Goal: Feedback & Contribution: Leave review/rating

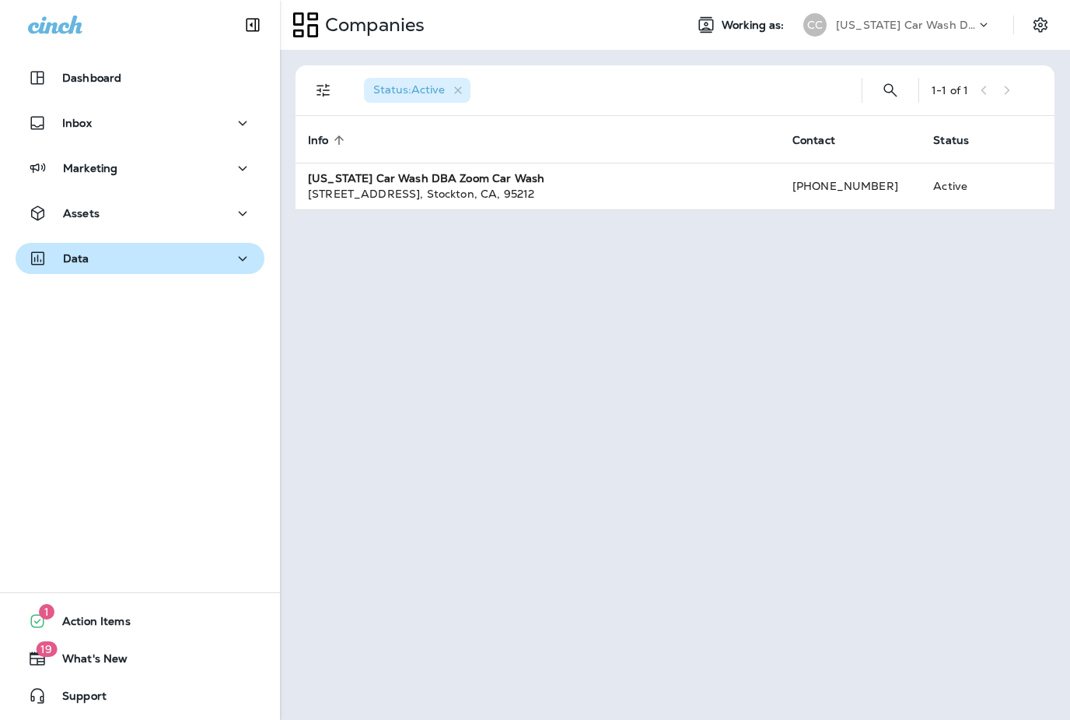
click at [239, 251] on icon "button" at bounding box center [242, 258] width 19 height 19
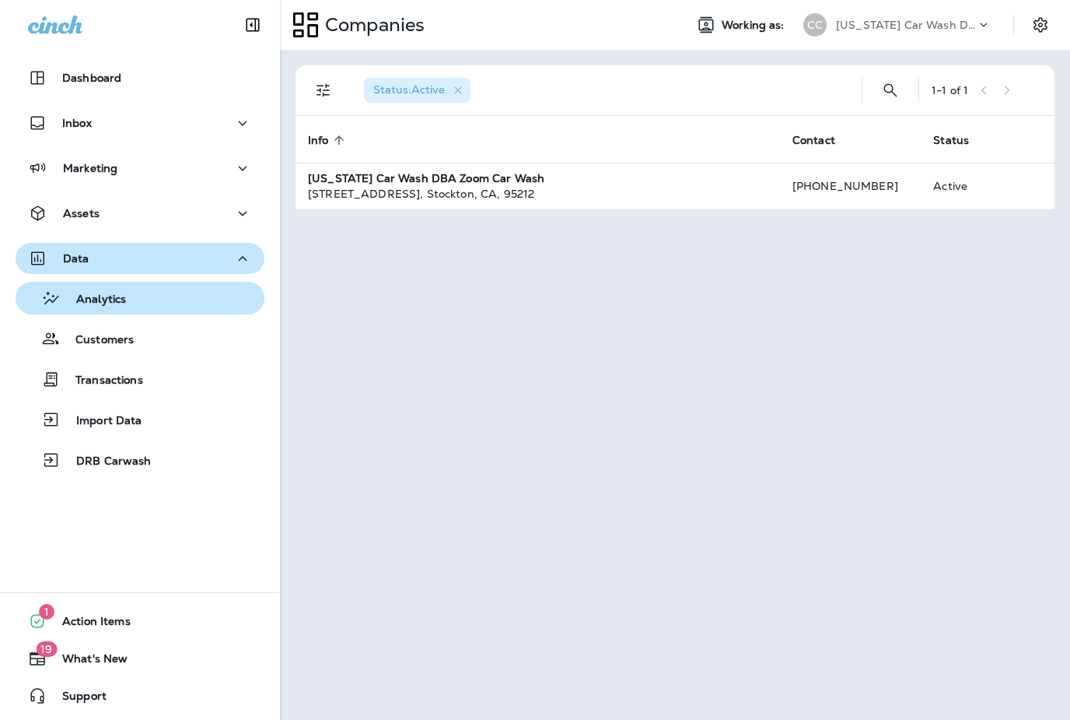
click at [126, 305] on p "Analytics" at bounding box center [93, 299] width 65 height 15
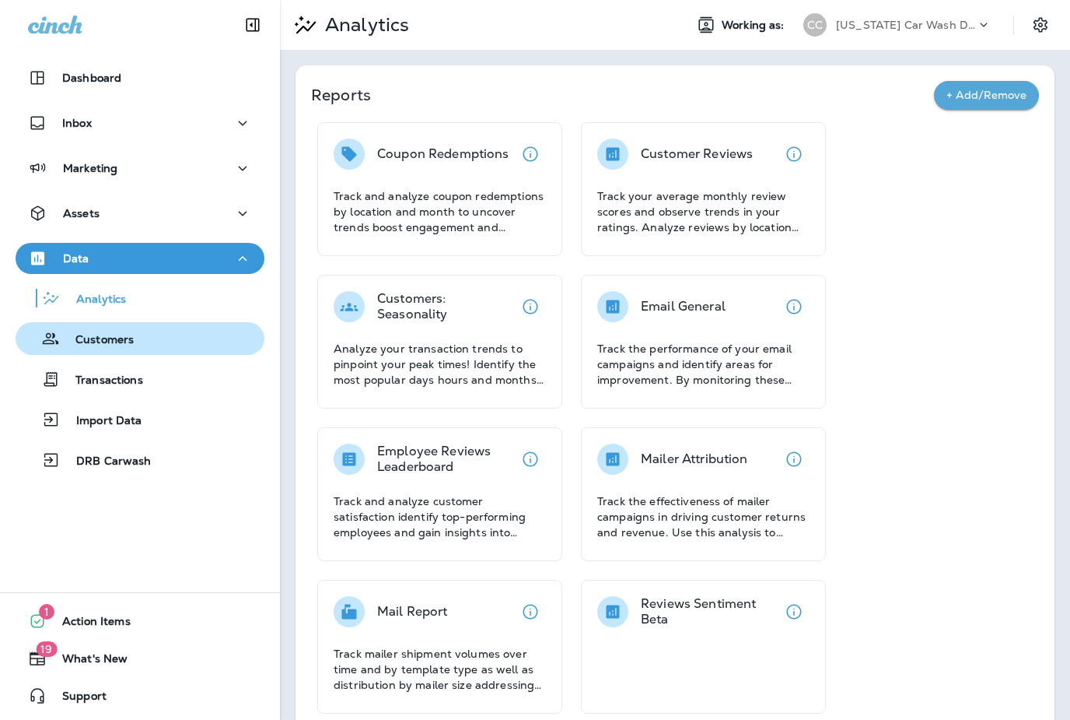
click at [127, 344] on p "Customers" at bounding box center [97, 340] width 74 height 15
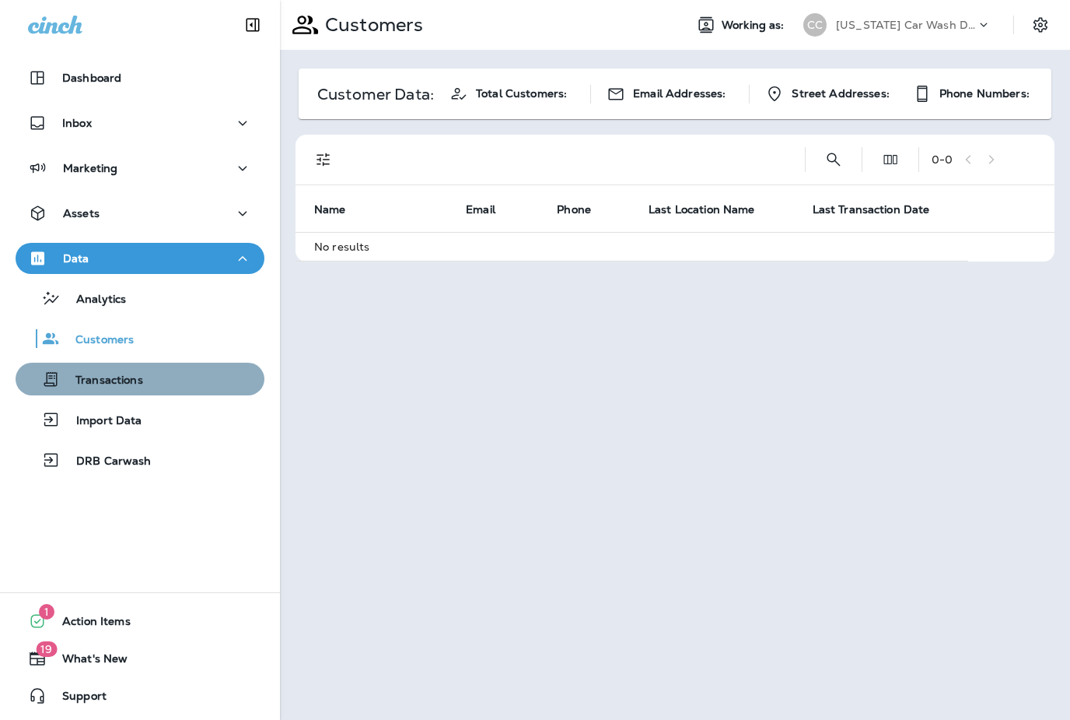
click at [140, 373] on p "Transactions" at bounding box center [101, 380] width 83 height 15
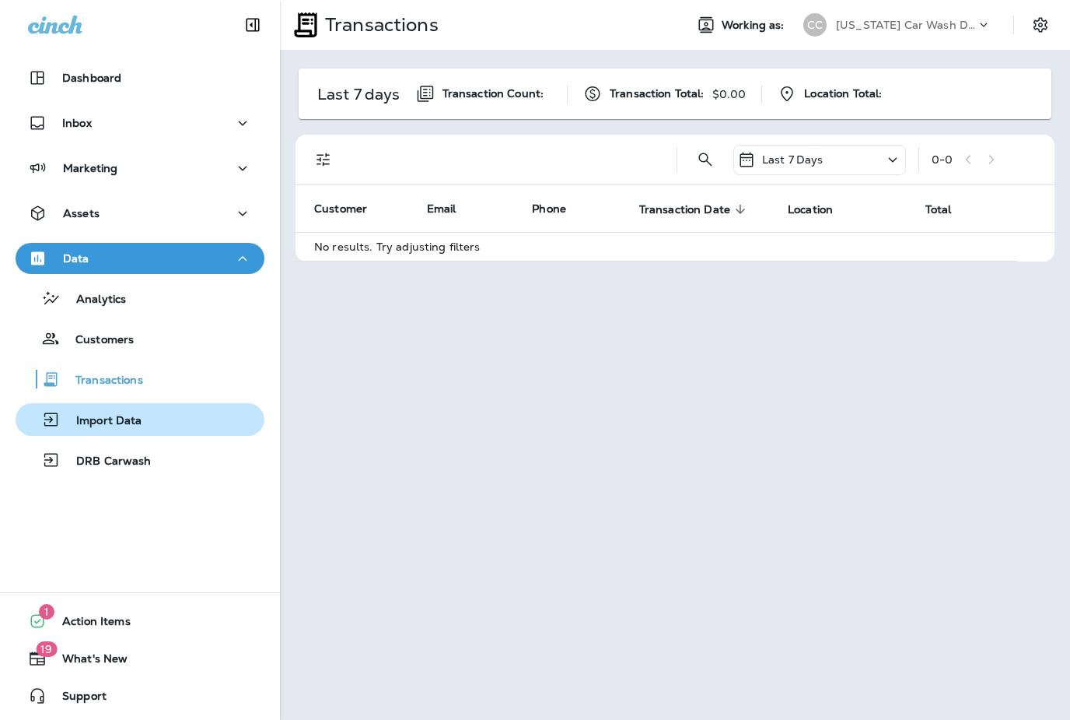
click at [139, 414] on p "Import Data" at bounding box center [102, 421] width 82 height 15
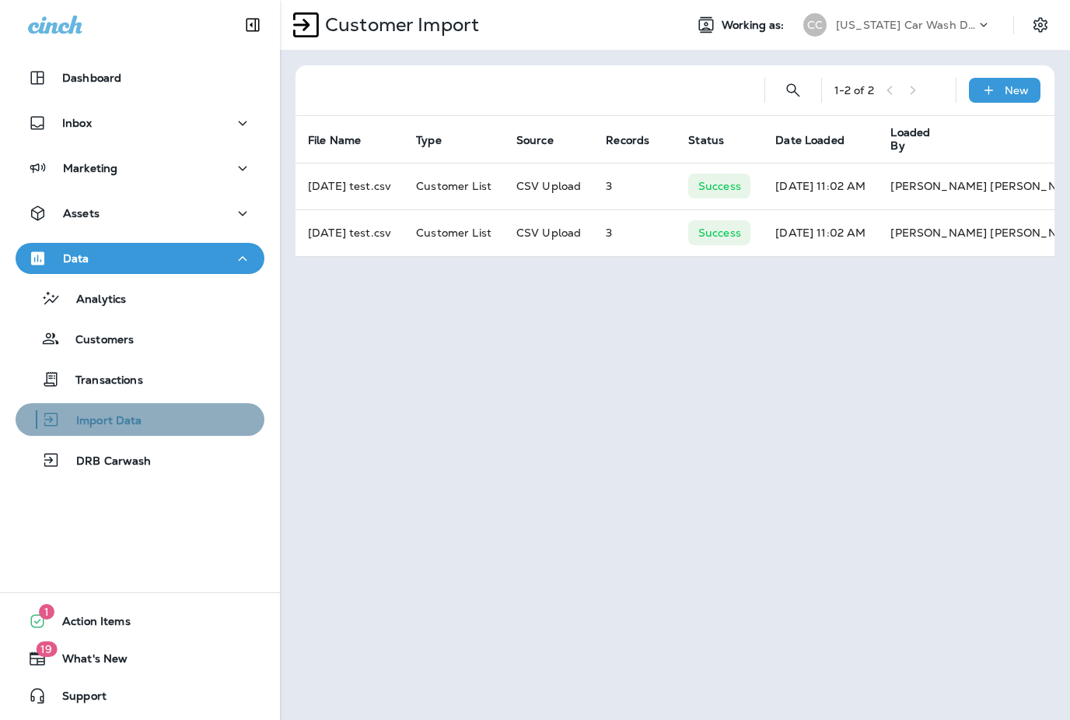
click at [138, 435] on button "Import Data" at bounding box center [140, 419] width 249 height 33
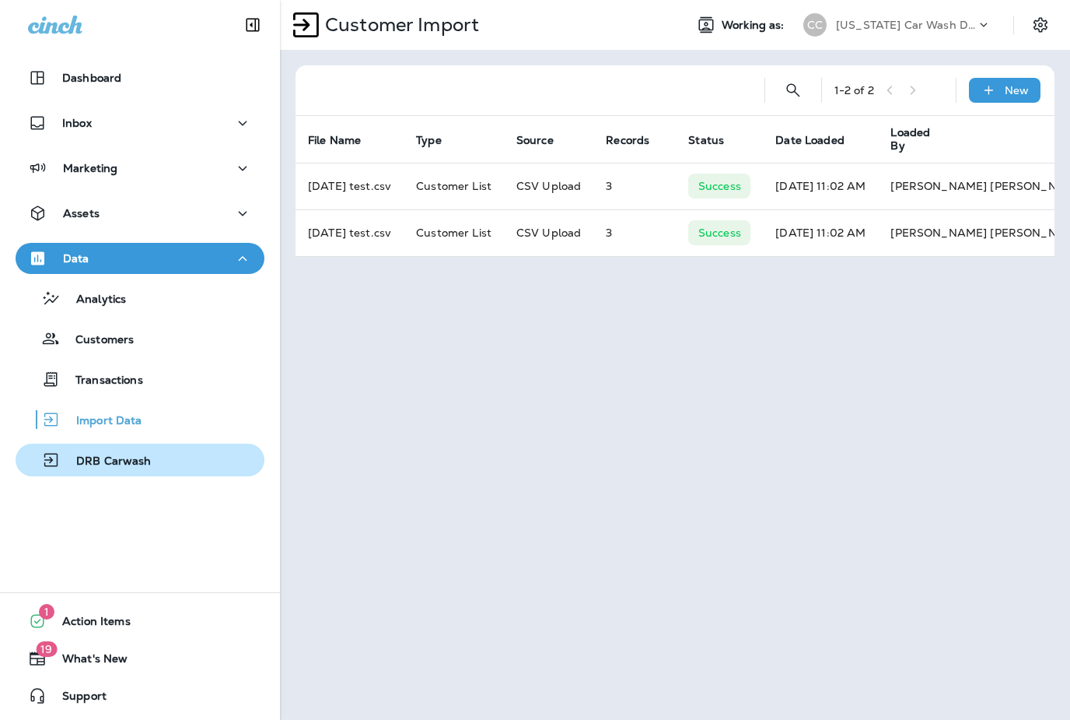
click at [135, 461] on p "DRB Carwash" at bounding box center [106, 461] width 91 height 15
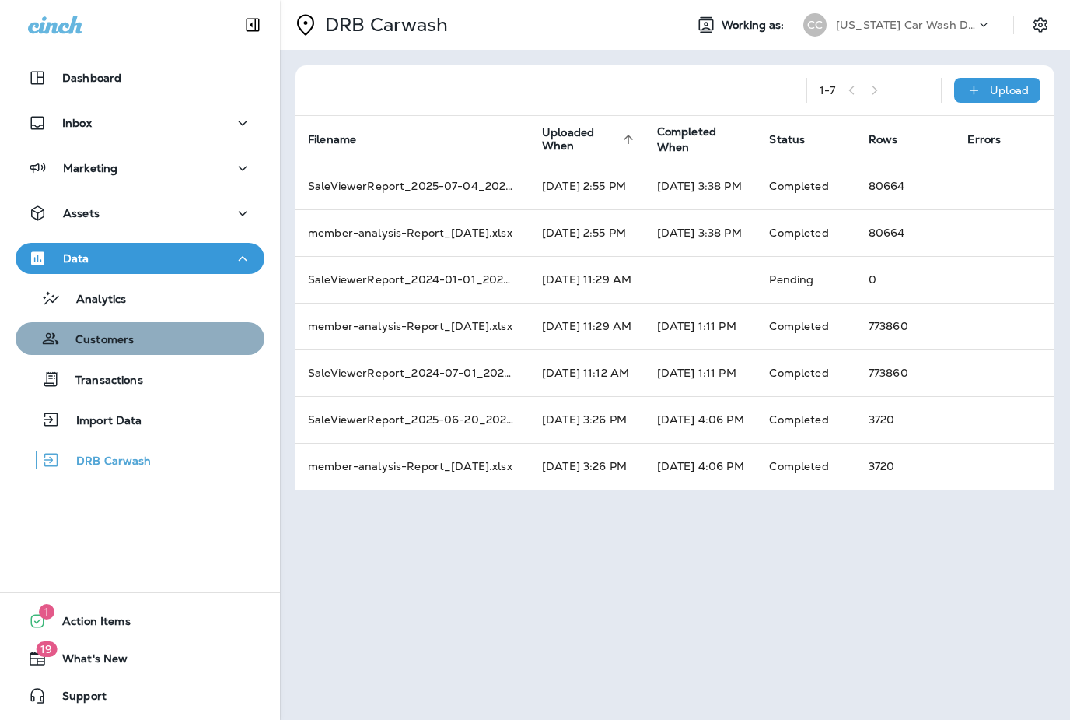
click at [142, 345] on div "Customers" at bounding box center [140, 338] width 236 height 23
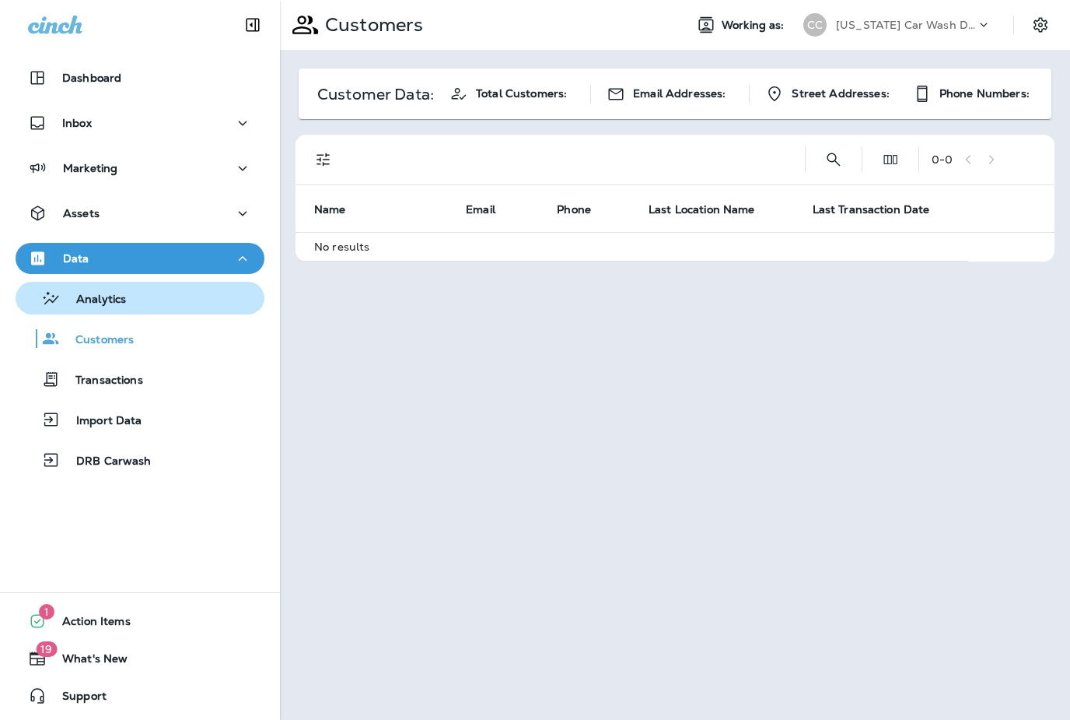
click at [139, 308] on div "Analytics" at bounding box center [140, 297] width 236 height 23
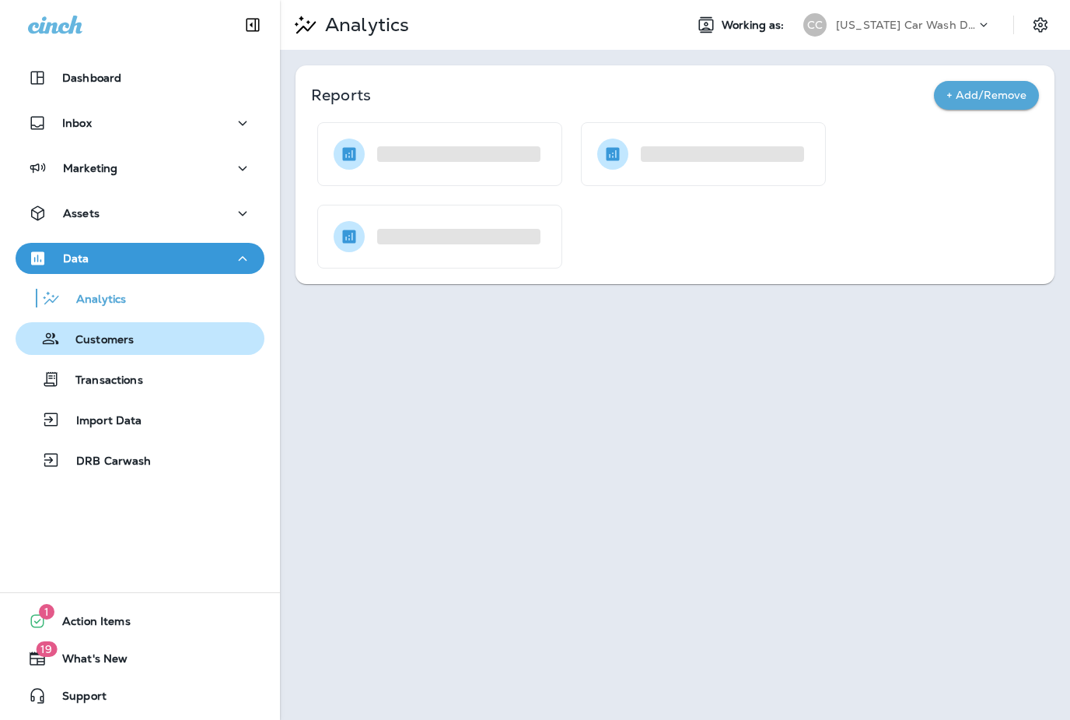
click at [134, 345] on p "Customers" at bounding box center [97, 340] width 74 height 15
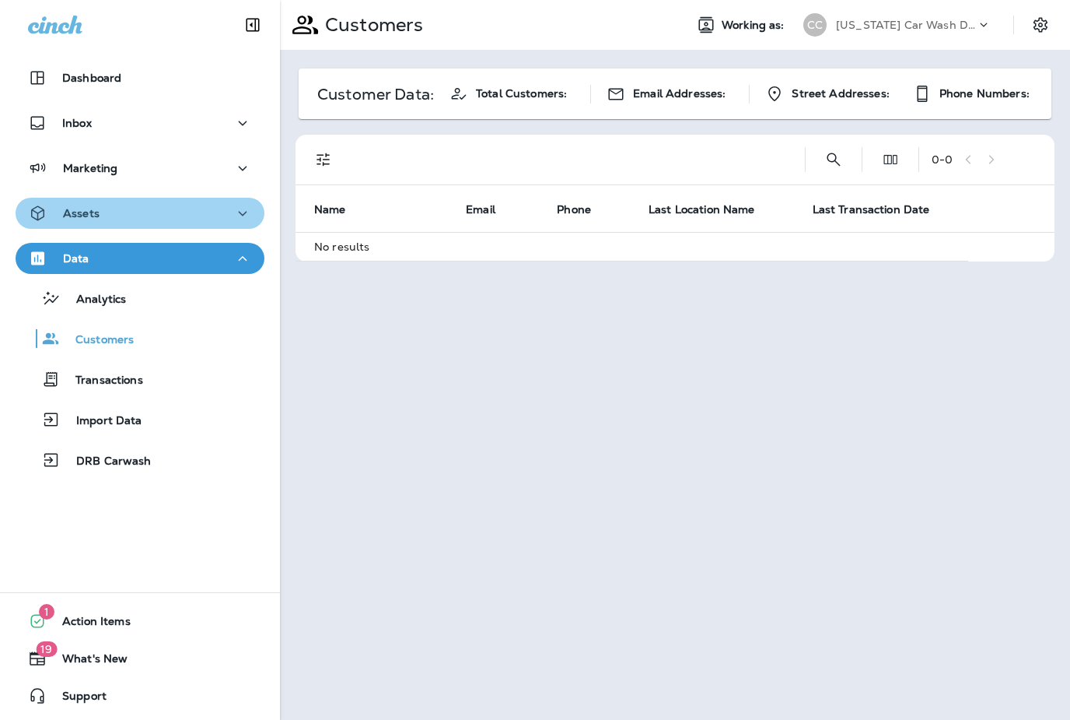
click at [121, 212] on div "Assets" at bounding box center [140, 213] width 224 height 19
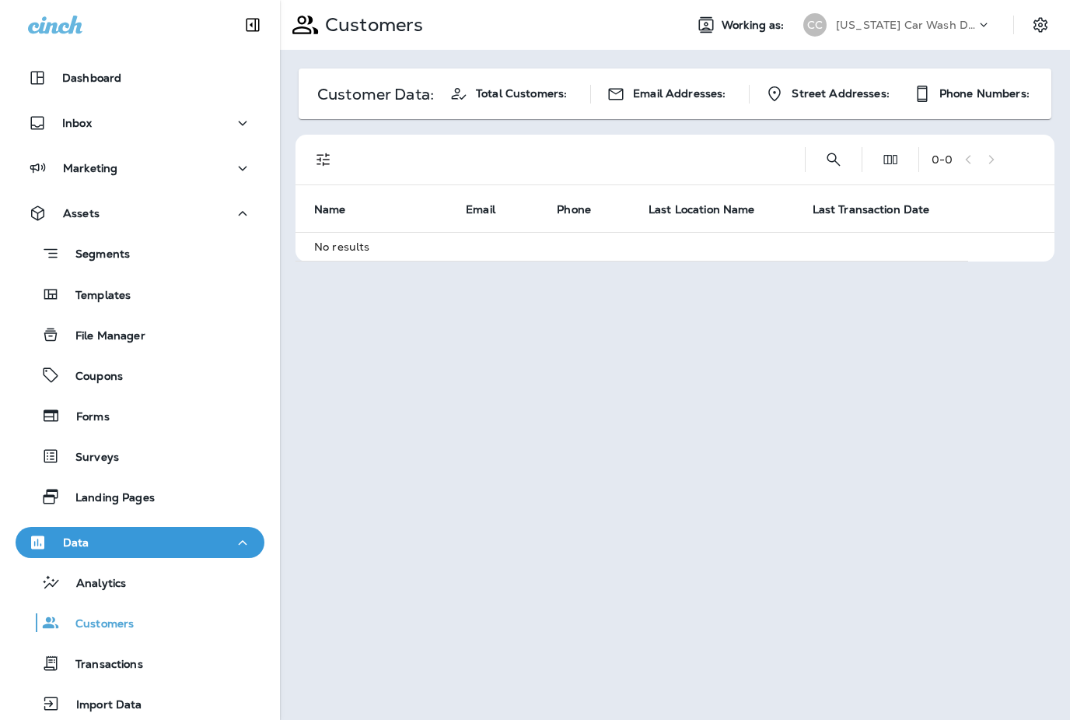
click at [527, 87] on span "Total Customers:" at bounding box center [521, 93] width 91 height 13
click at [110, 498] on p "Landing Pages" at bounding box center [107, 498] width 95 height 15
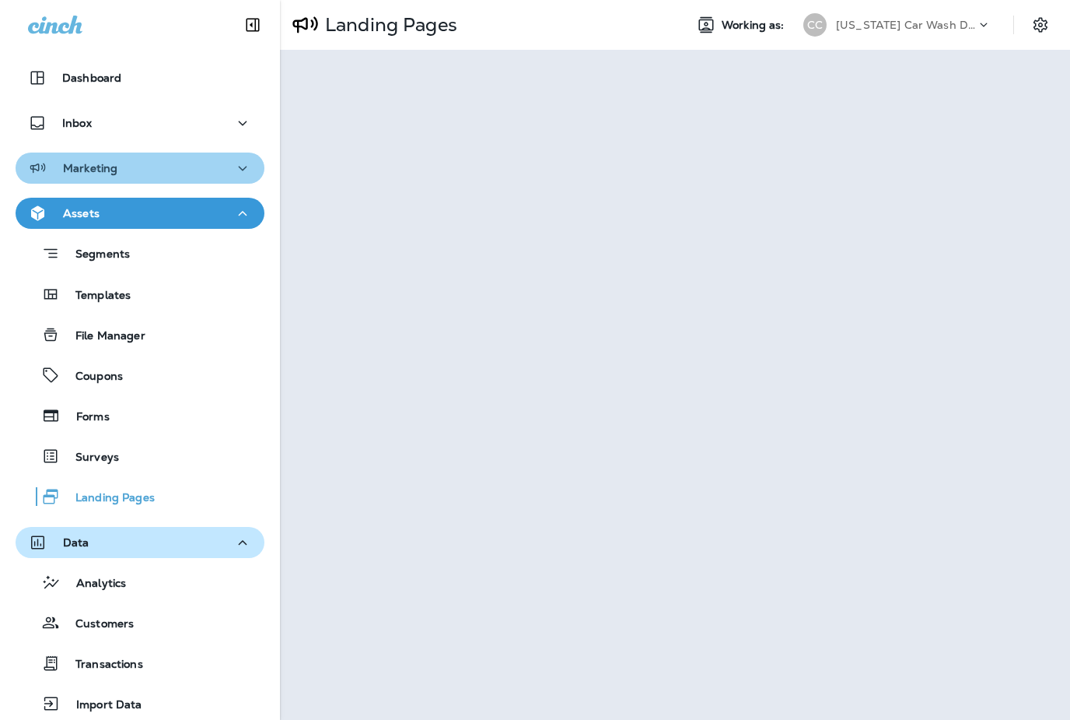
click at [184, 165] on div "Marketing" at bounding box center [140, 168] width 224 height 19
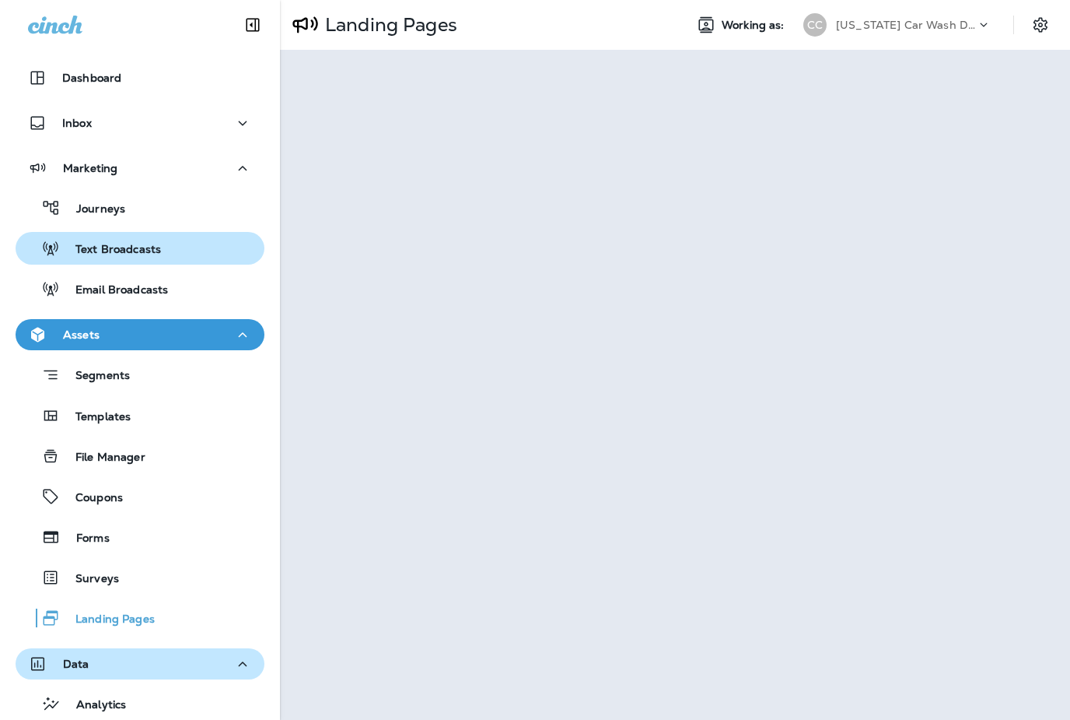
click at [129, 248] on p "Text Broadcasts" at bounding box center [110, 250] width 101 height 15
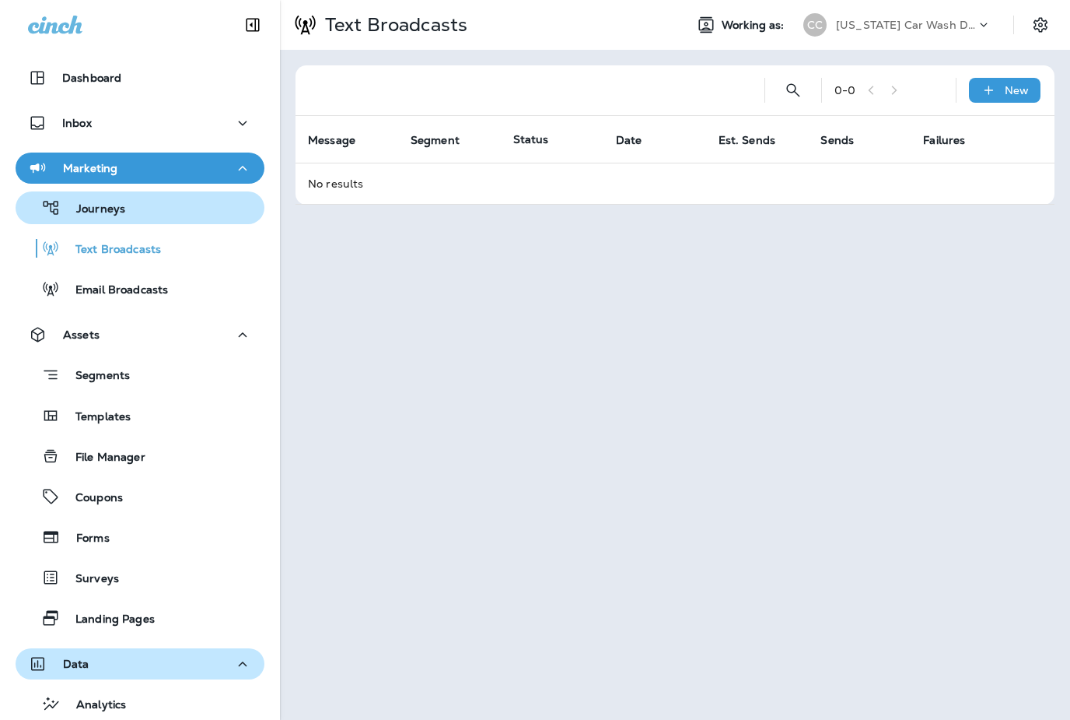
click at [128, 221] on button "Journeys" at bounding box center [140, 207] width 249 height 33
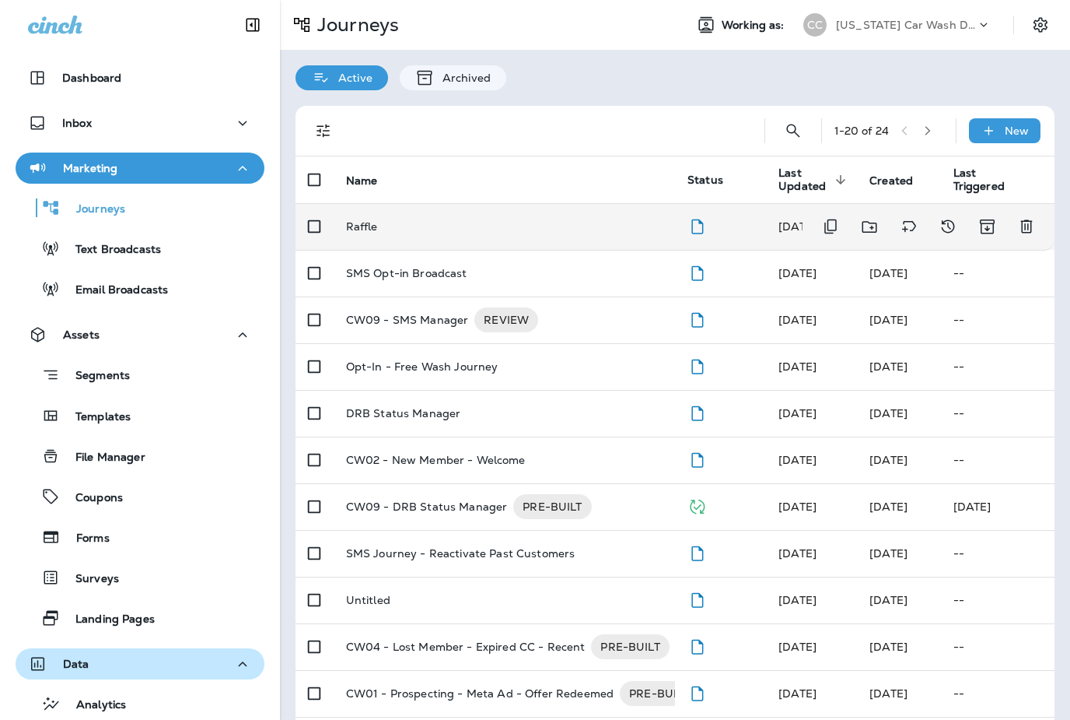
click at [369, 220] on p "Raffle" at bounding box center [362, 226] width 32 height 12
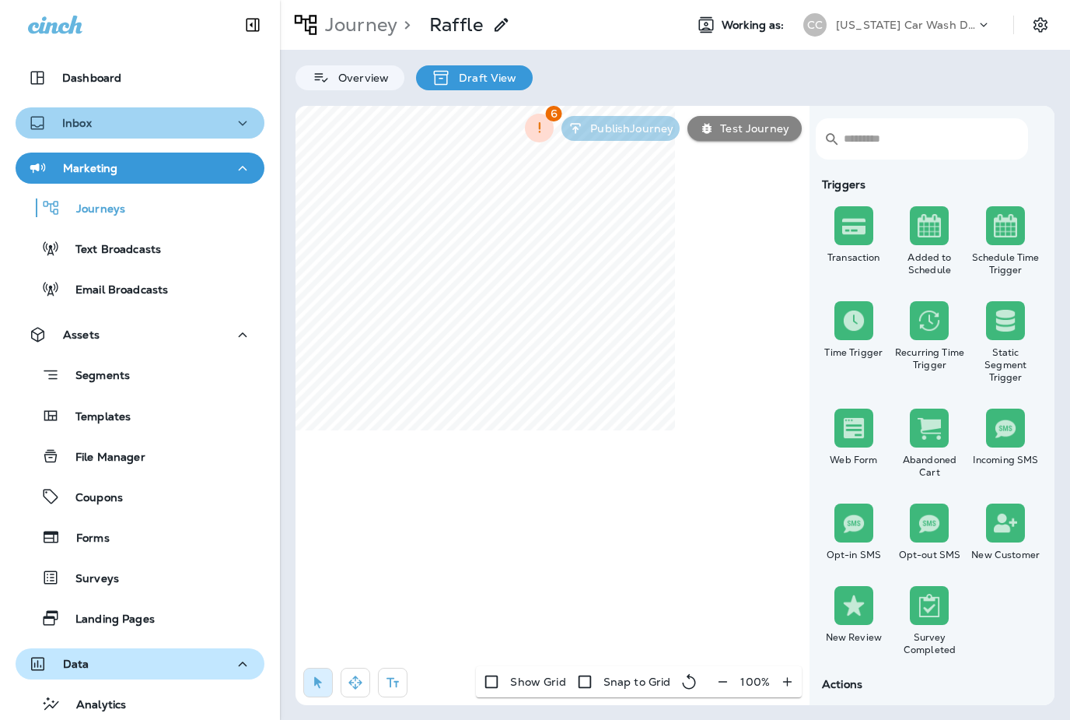
click at [100, 120] on div "Inbox" at bounding box center [140, 123] width 224 height 19
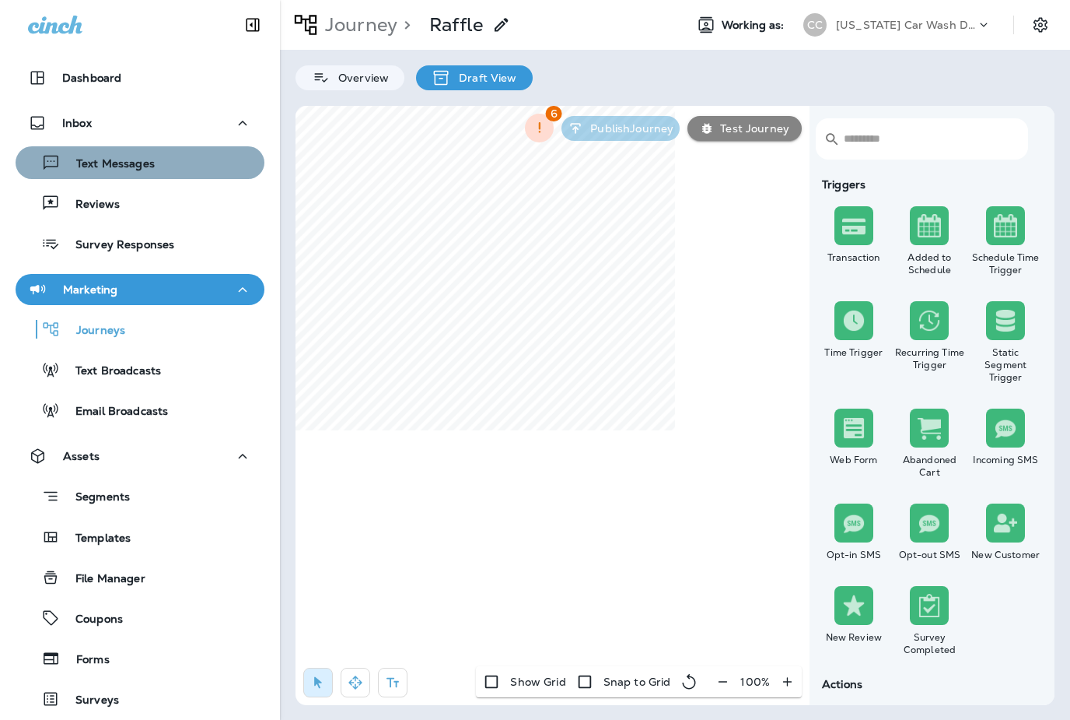
click at [108, 159] on p "Text Messages" at bounding box center [108, 164] width 94 height 15
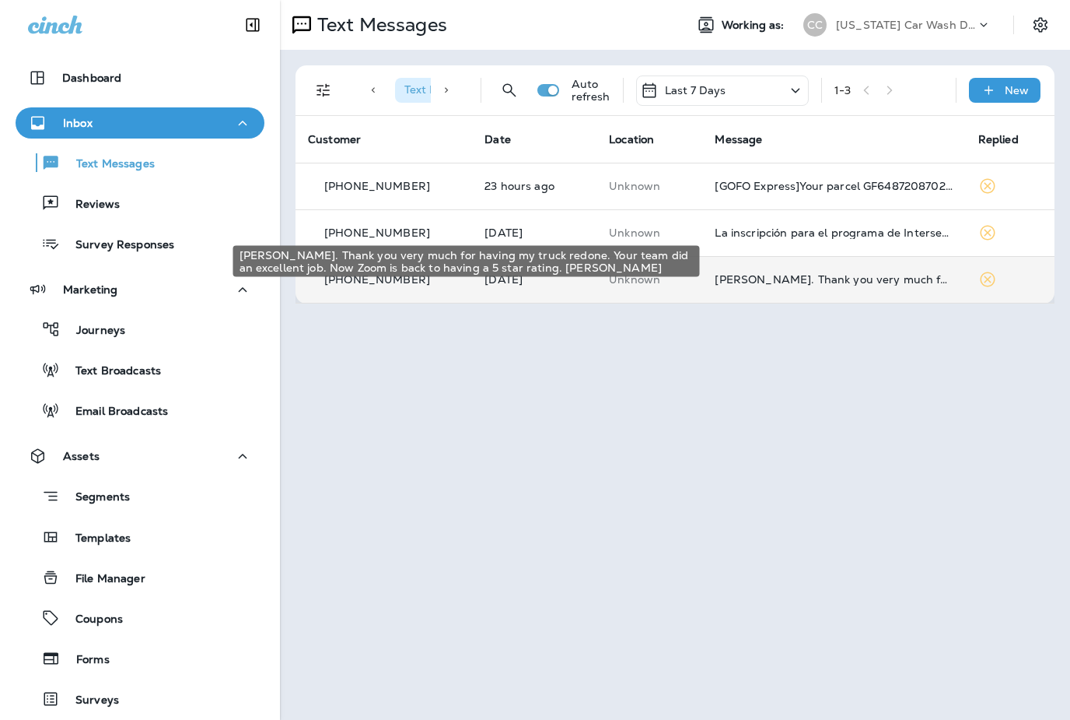
click at [759, 273] on div "[PERSON_NAME]. Thank you very much for having my truck redone. Your team did an…" at bounding box center [834, 279] width 238 height 12
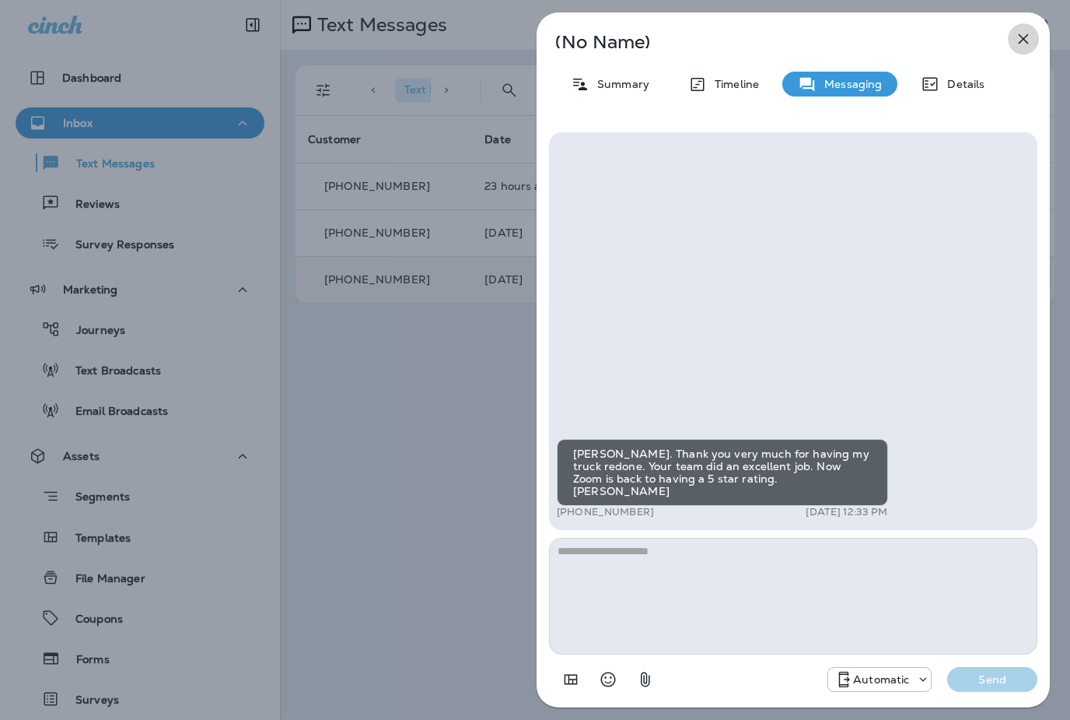
click at [1024, 42] on icon "button" at bounding box center [1023, 39] width 19 height 19
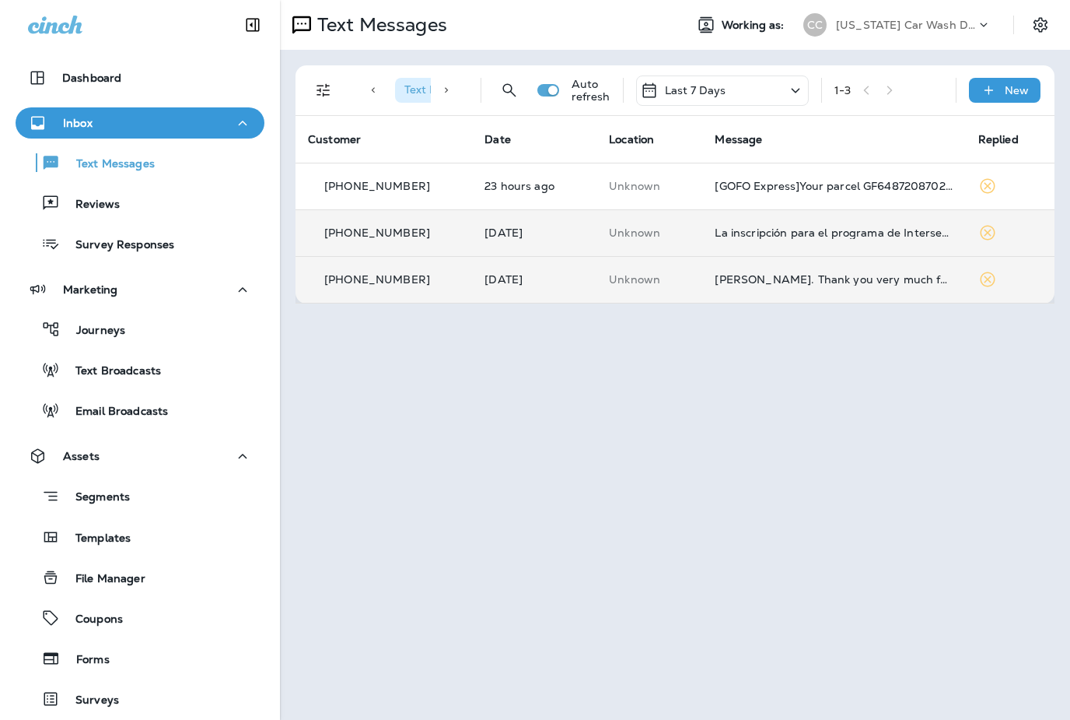
click at [825, 226] on div "La inscripción para el programa de Intersesión durante las vacaciones de otoño …" at bounding box center [834, 232] width 238 height 12
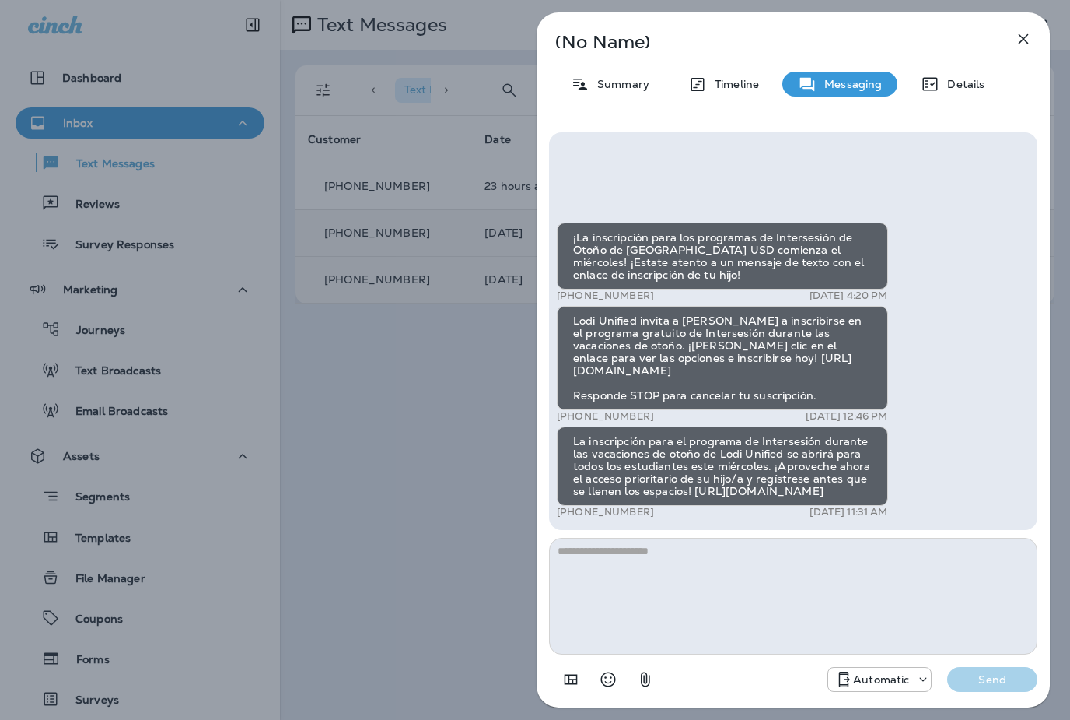
drag, startPoint x: 841, startPoint y: 537, endPoint x: 591, endPoint y: 496, distance: 253.1
click at [591, 496] on div "La inscripción para el programa de Intersesión durante las vacaciones de otoño …" at bounding box center [722, 465] width 331 height 79
drag, startPoint x: 570, startPoint y: 487, endPoint x: 841, endPoint y: 545, distance: 276.8
click at [841, 506] on div "La inscripción para el programa de Intersesión durante las vacaciones de otoño …" at bounding box center [722, 465] width 331 height 79
drag, startPoint x: 890, startPoint y: 541, endPoint x: 977, endPoint y: 278, distance: 277.0
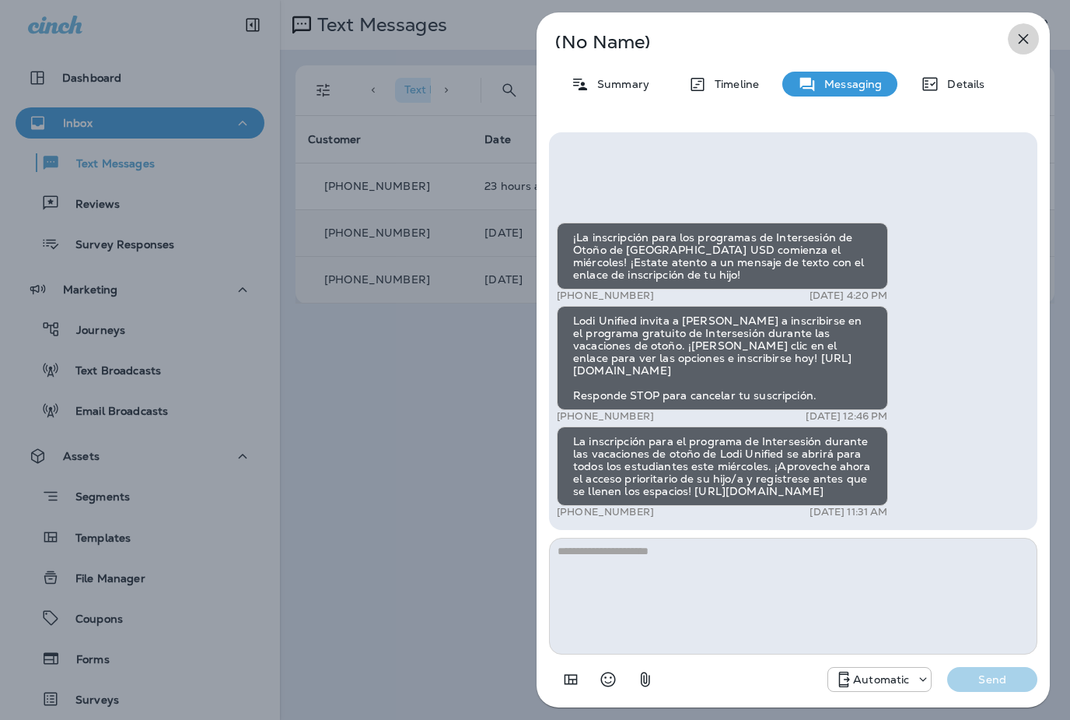
click at [1020, 39] on icon "button" at bounding box center [1023, 39] width 19 height 19
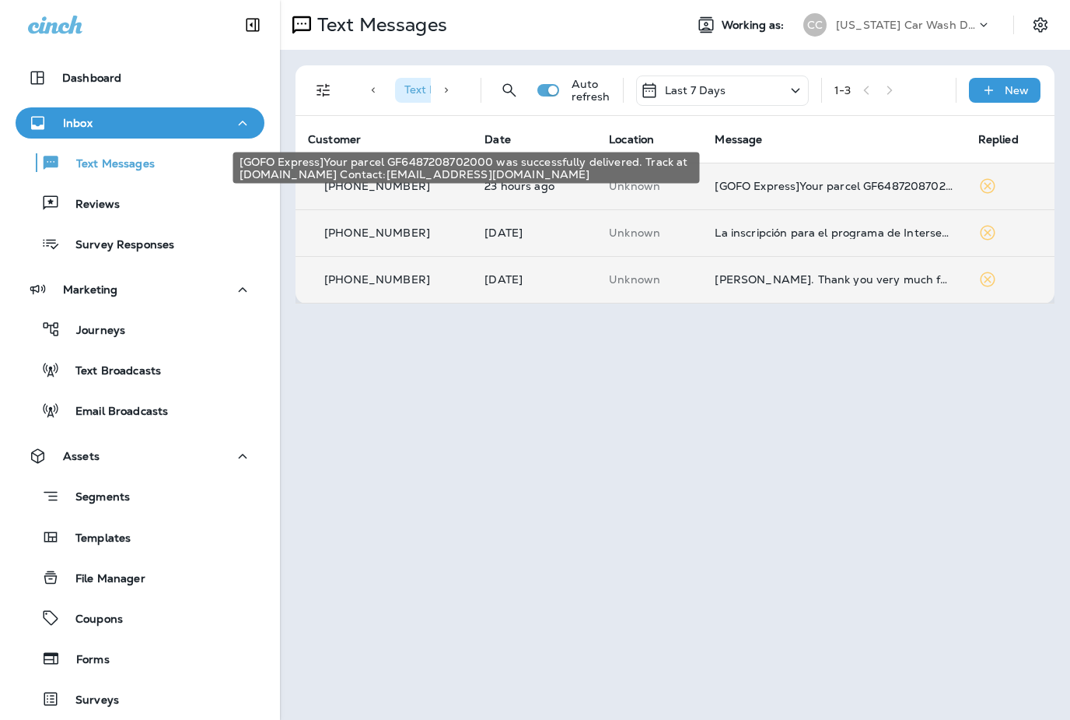
click at [765, 180] on gofoexpress "[GOFO Express]Your parcel GF6487208702000 was successfully delivered. Track at …" at bounding box center [834, 186] width 238 height 12
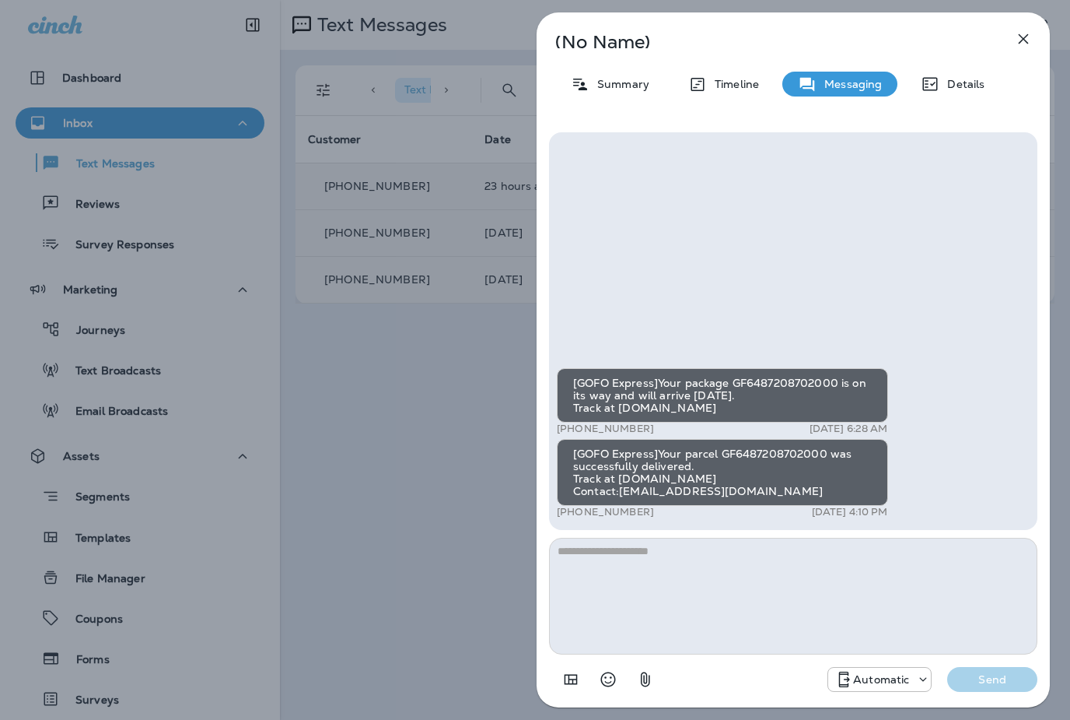
click at [466, 314] on div "(No Name) Summary Timeline Messaging Details [GOFO Express]Your package GF64872…" at bounding box center [535, 360] width 1070 height 720
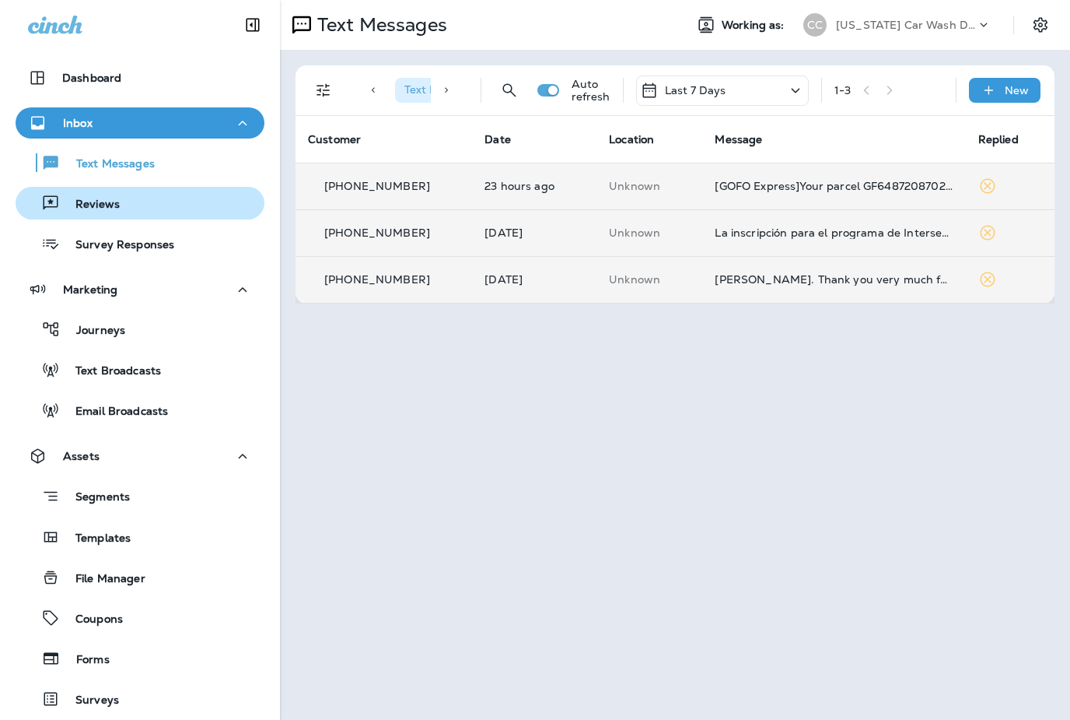
click at [138, 208] on div "Reviews" at bounding box center [140, 202] width 236 height 23
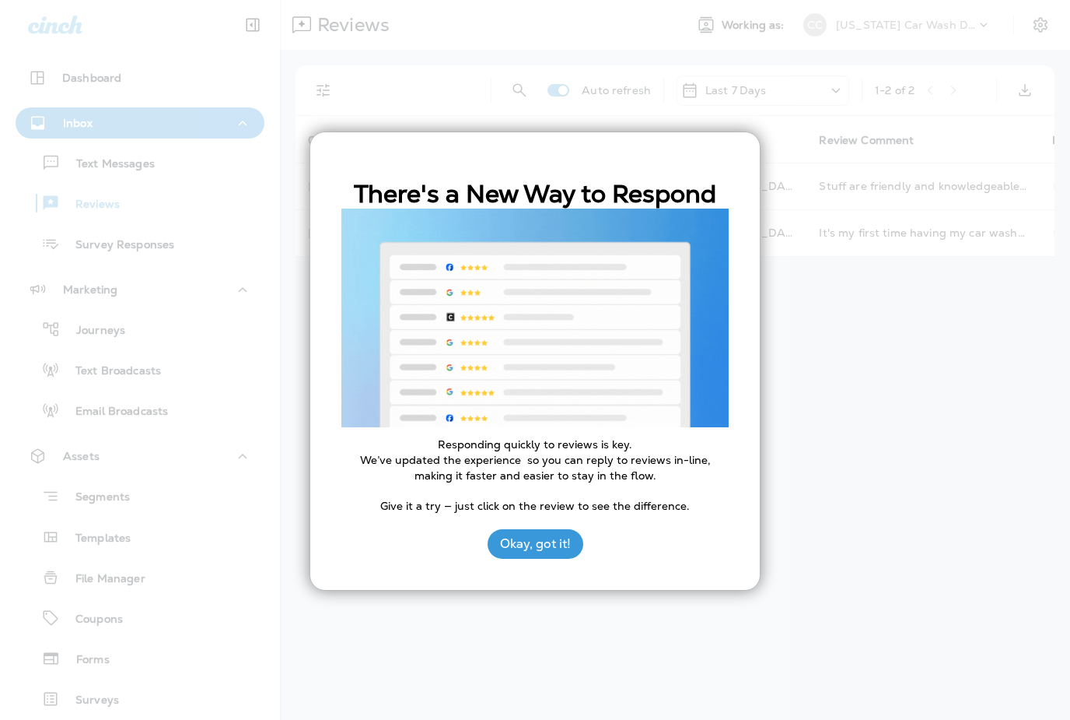
click at [548, 547] on button "Okay, got it!" at bounding box center [536, 544] width 96 height 30
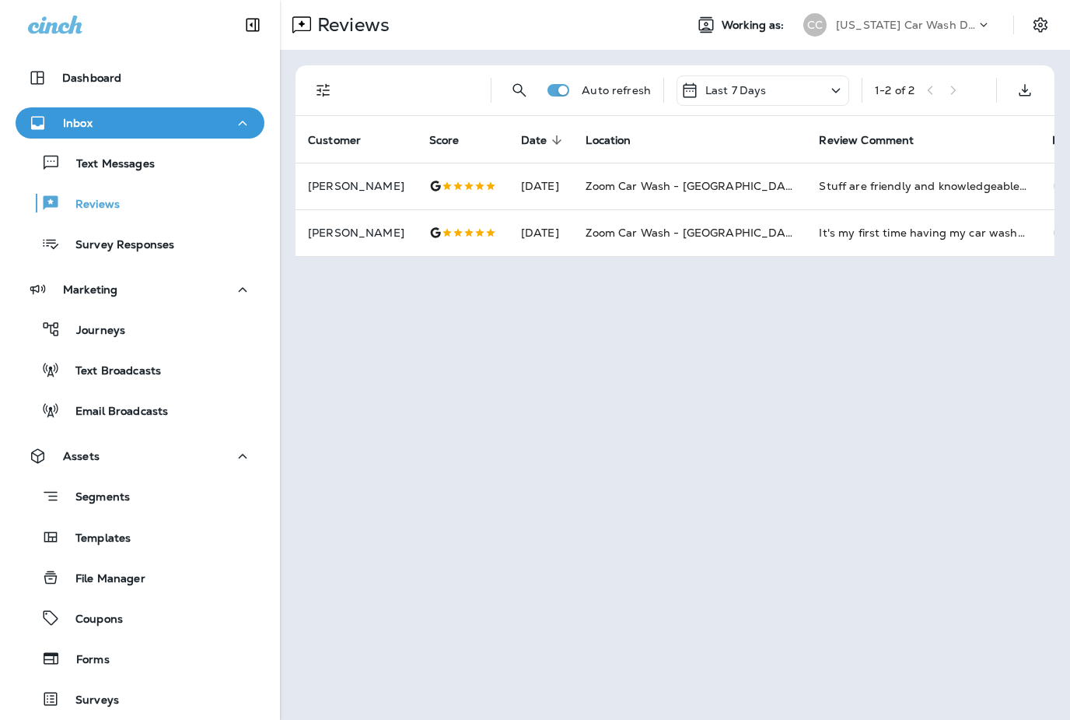
click at [822, 108] on div "Auto refresh Last 7 Days 1 - 2 of 2" at bounding box center [678, 90] width 741 height 50
click at [822, 93] on div "Last 7 Days" at bounding box center [763, 90] width 173 height 30
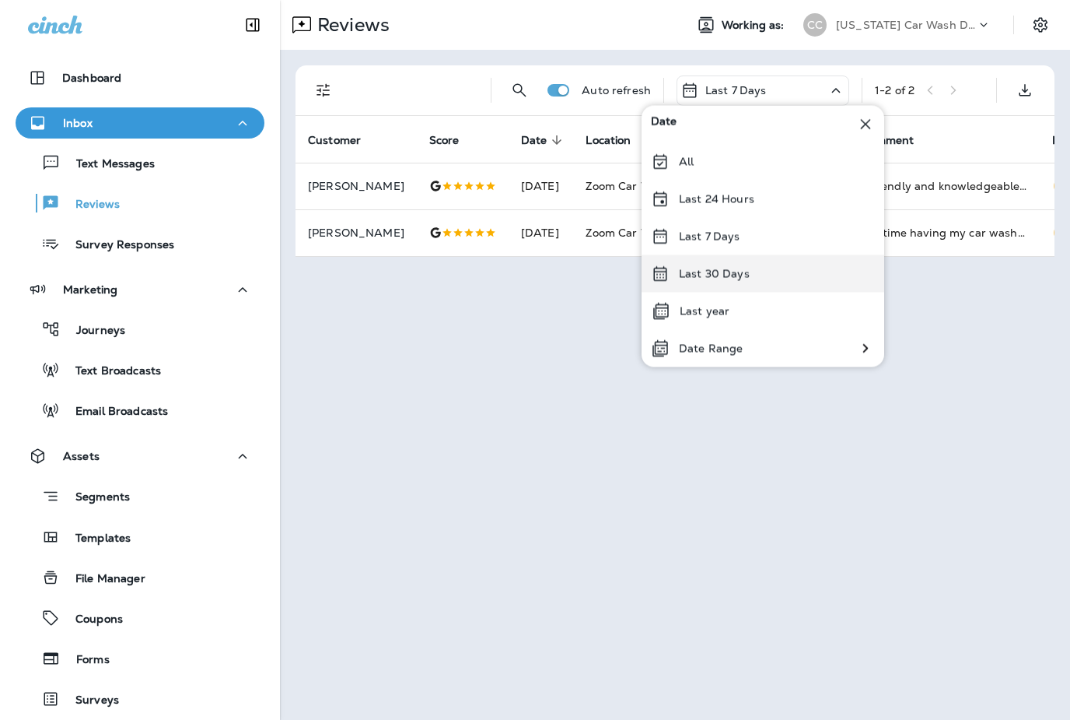
click at [752, 277] on div "Last 30 Days" at bounding box center [763, 273] width 243 height 37
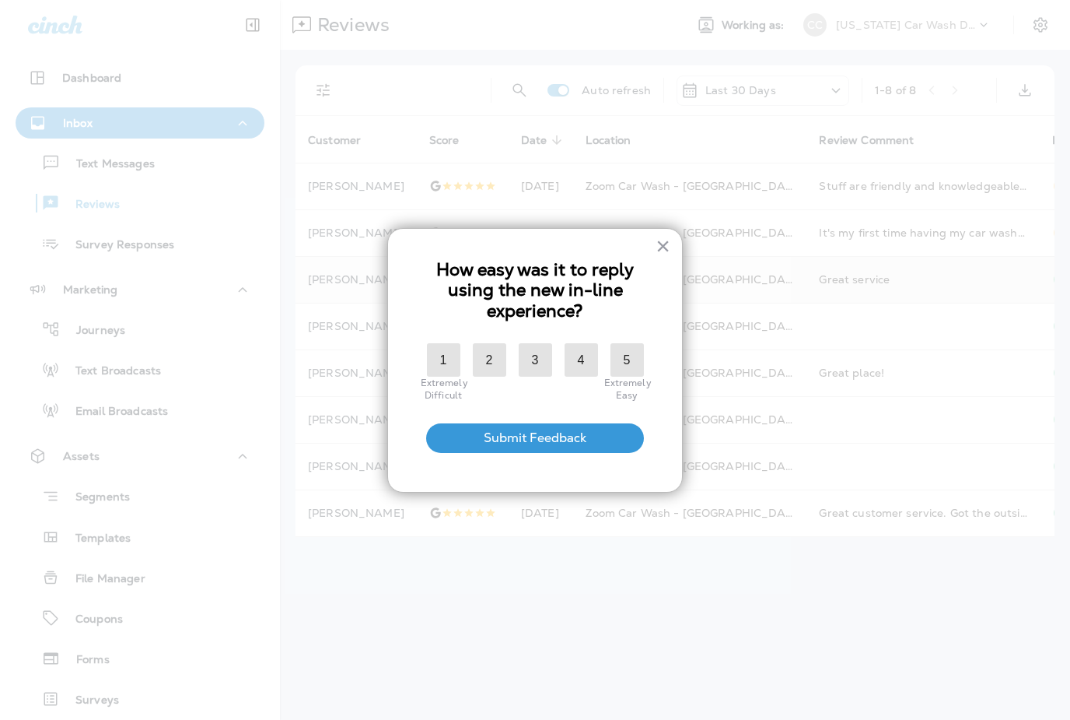
click at [667, 246] on button "×" at bounding box center [663, 245] width 15 height 25
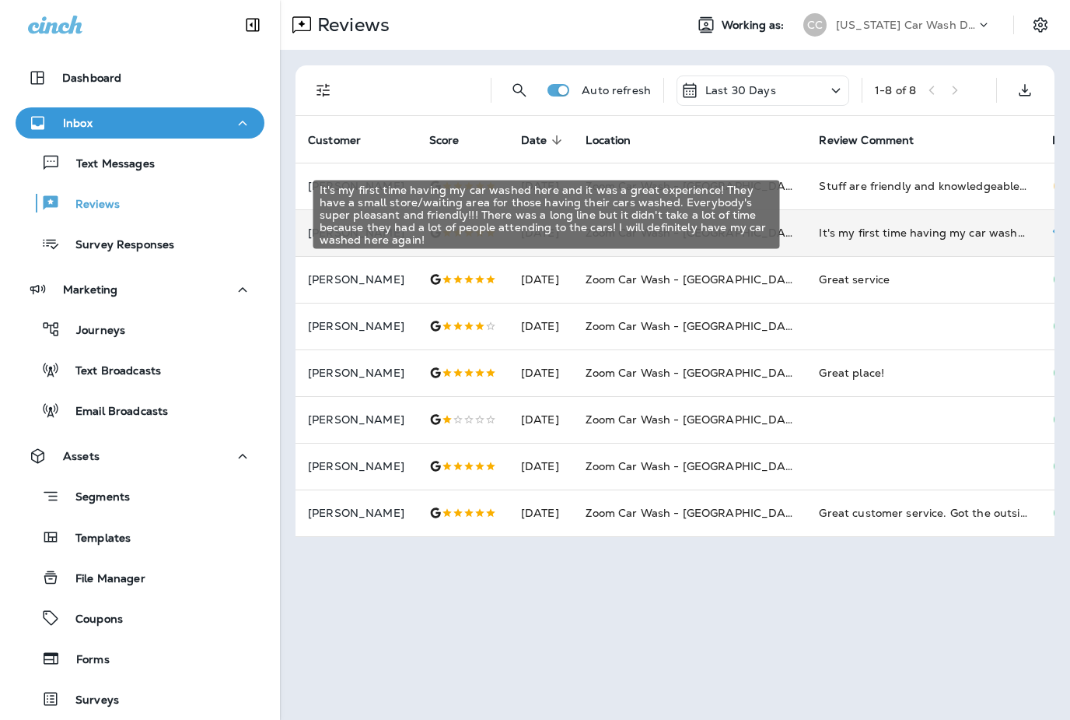
click at [819, 225] on div "It's my first time having my car washed here and it was a great experience! The…" at bounding box center [923, 233] width 208 height 16
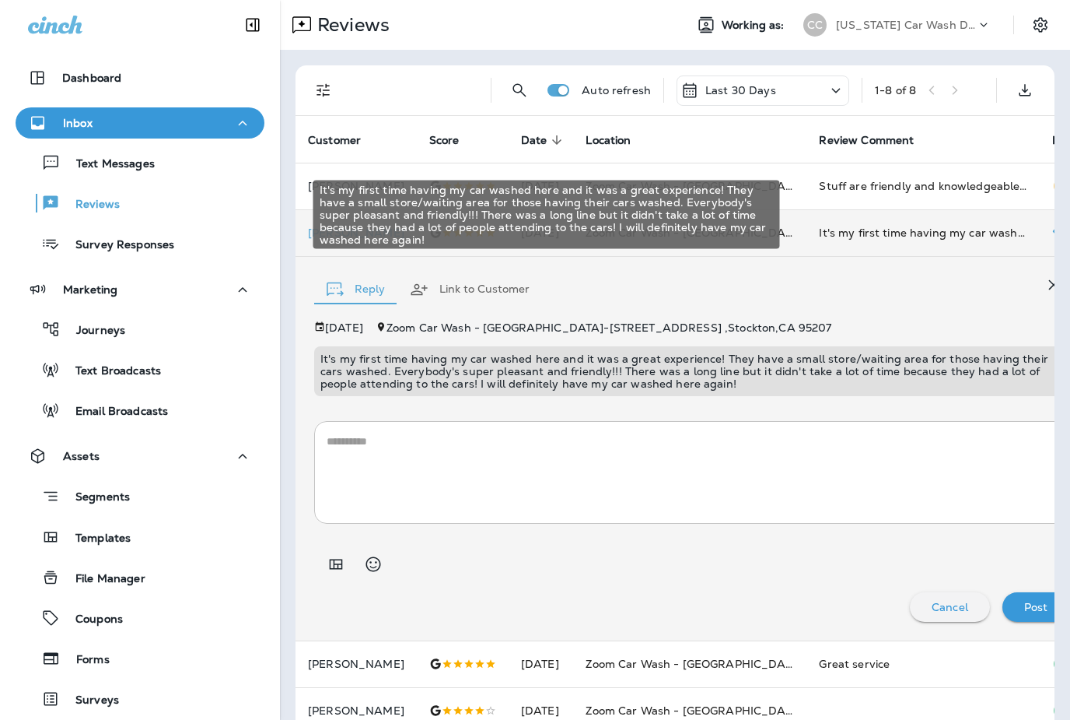
click at [819, 225] on div "It's my first time having my car washed here and it was a great experience! The…" at bounding box center [923, 233] width 208 height 16
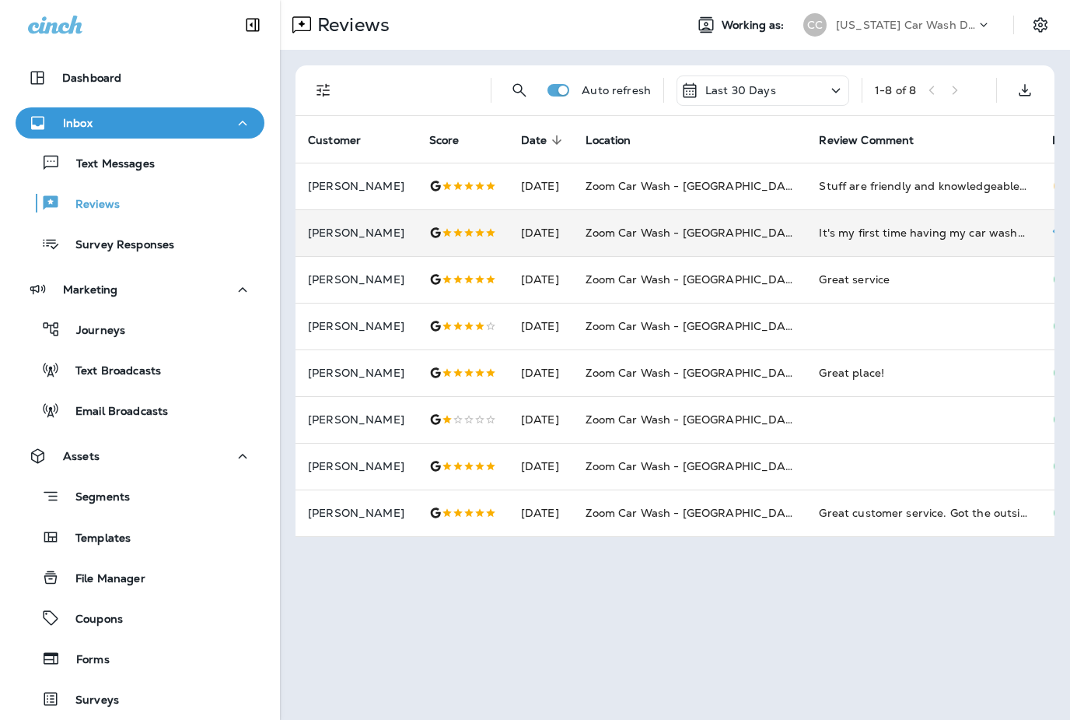
click at [1053, 226] on use at bounding box center [1060, 232] width 15 height 12
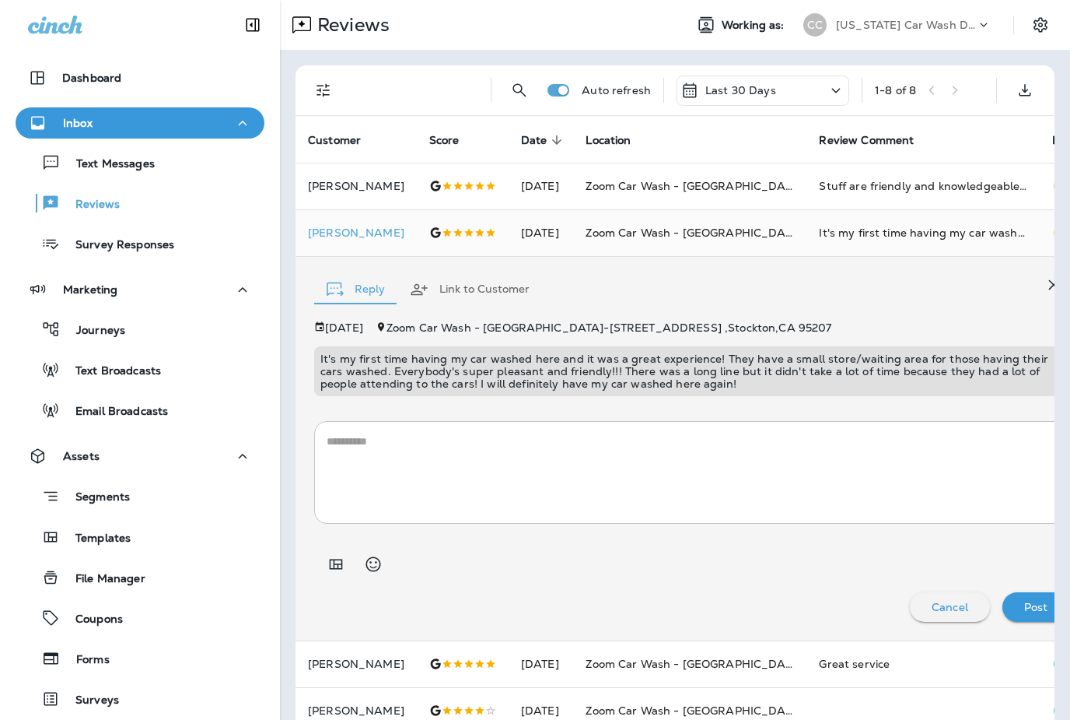
click at [1045, 275] on icon "button" at bounding box center [1054, 284] width 19 height 19
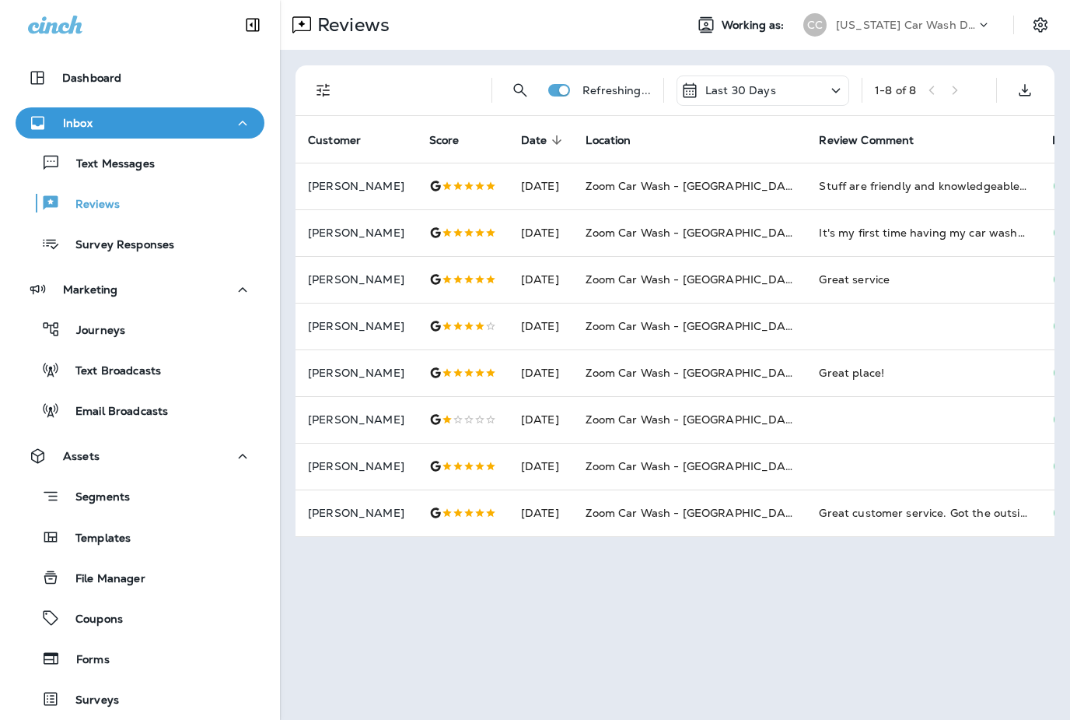
click at [967, 30] on p "[US_STATE] Car Wash DBA Zoom Car Wash" at bounding box center [906, 25] width 140 height 12
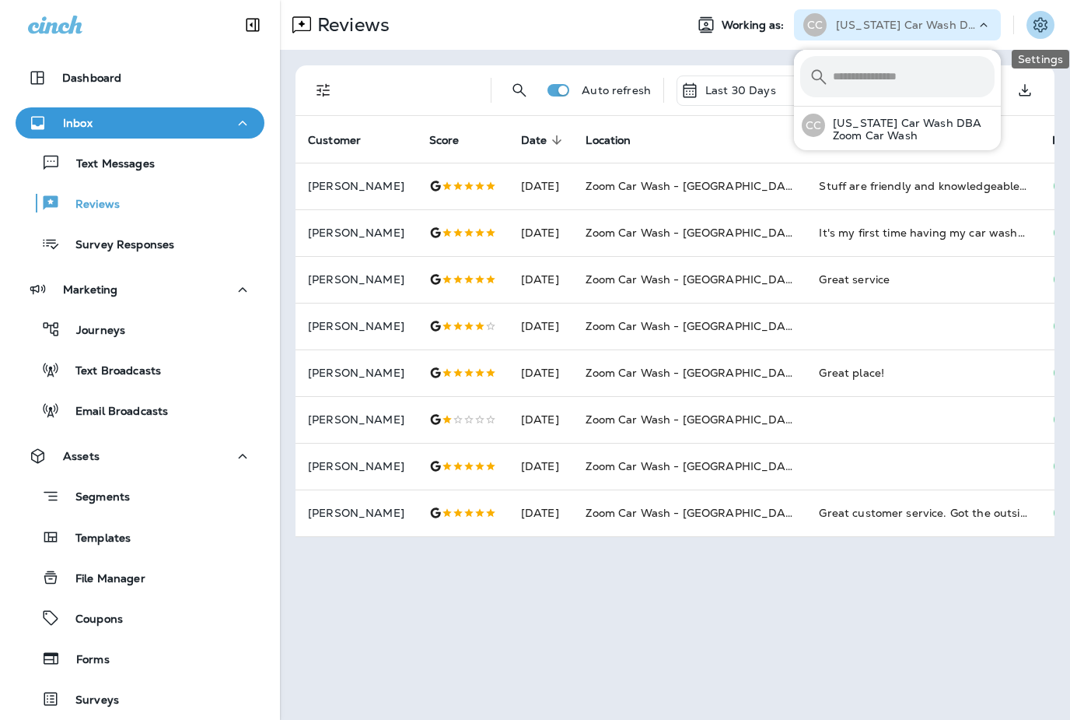
click at [1049, 27] on icon "Settings" at bounding box center [1040, 25] width 19 height 19
